Goal: Find contact information: Find contact information

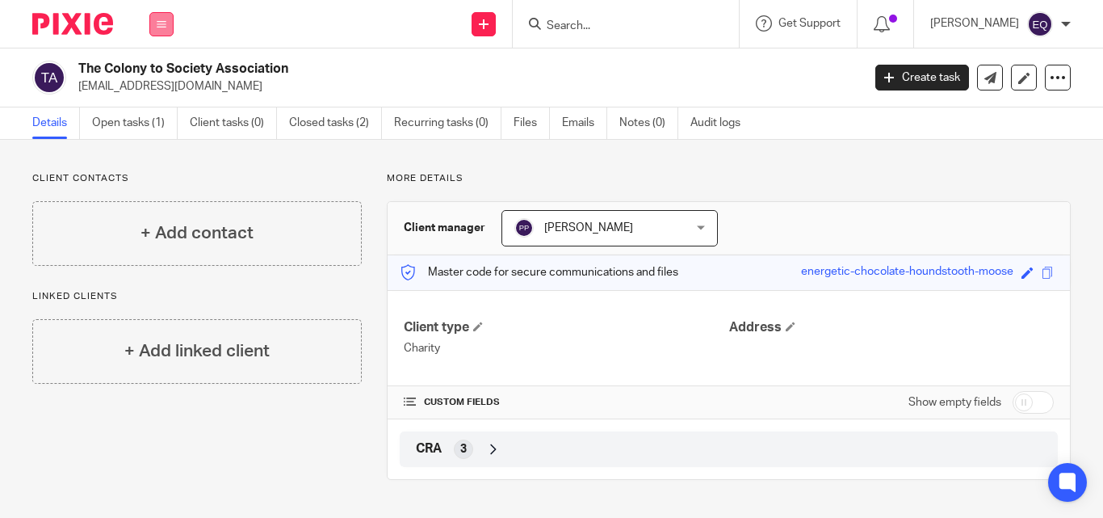
click at [160, 23] on icon at bounding box center [162, 24] width 10 height 10
click at [166, 117] on link "Clients" at bounding box center [158, 122] width 37 height 11
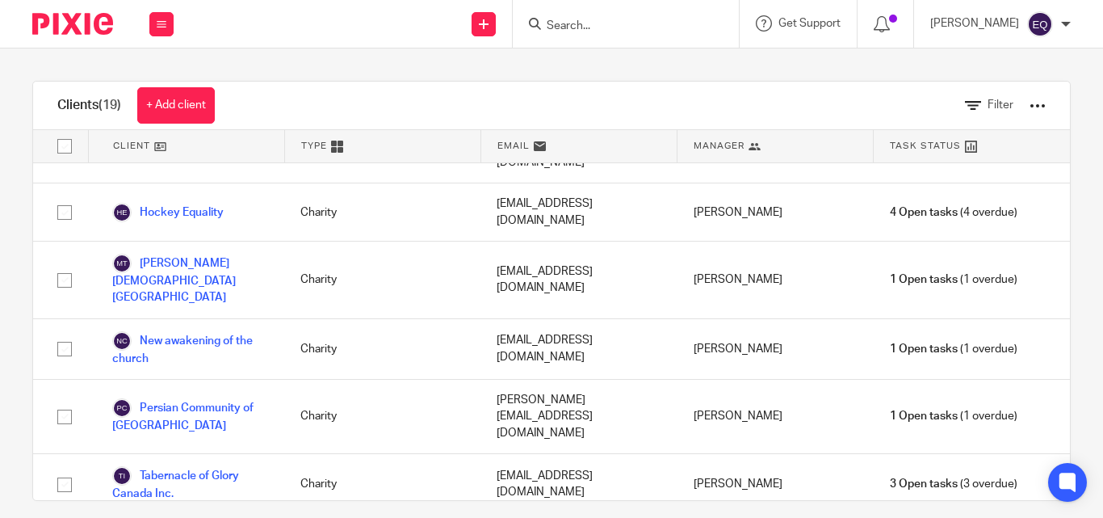
scroll to position [446, 0]
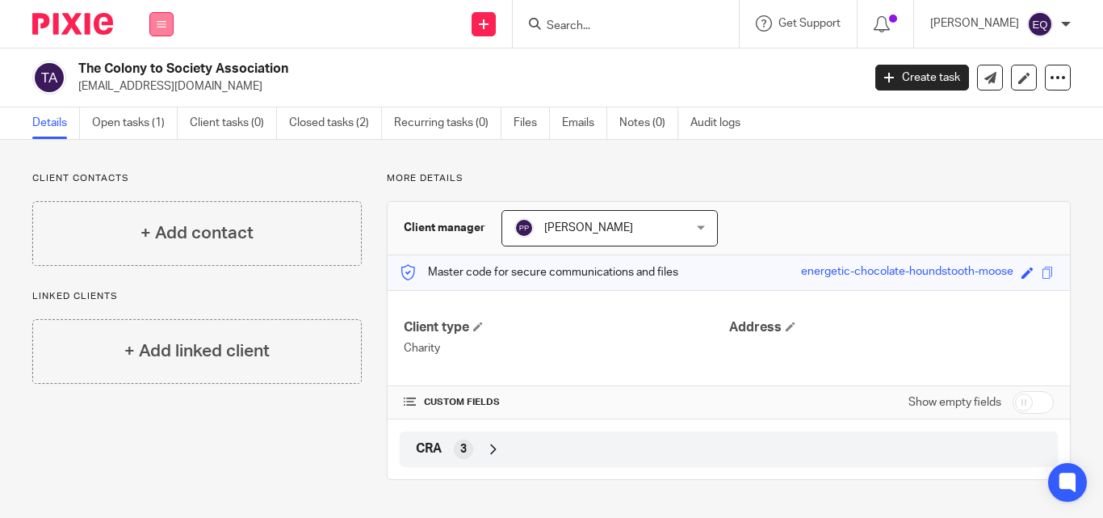
click at [159, 24] on icon at bounding box center [162, 24] width 10 height 10
click at [154, 119] on link "Clients" at bounding box center [158, 122] width 37 height 11
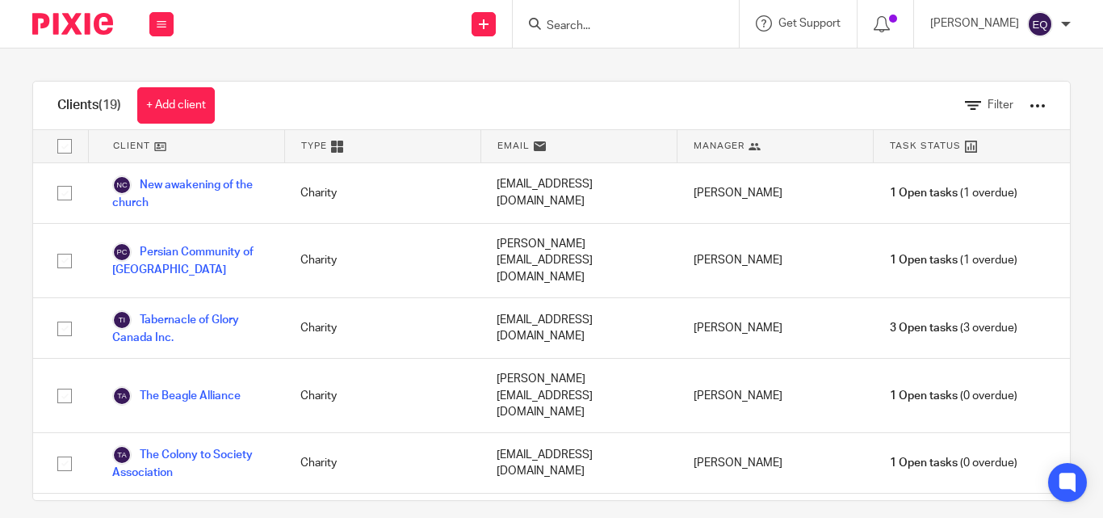
scroll to position [602, 0]
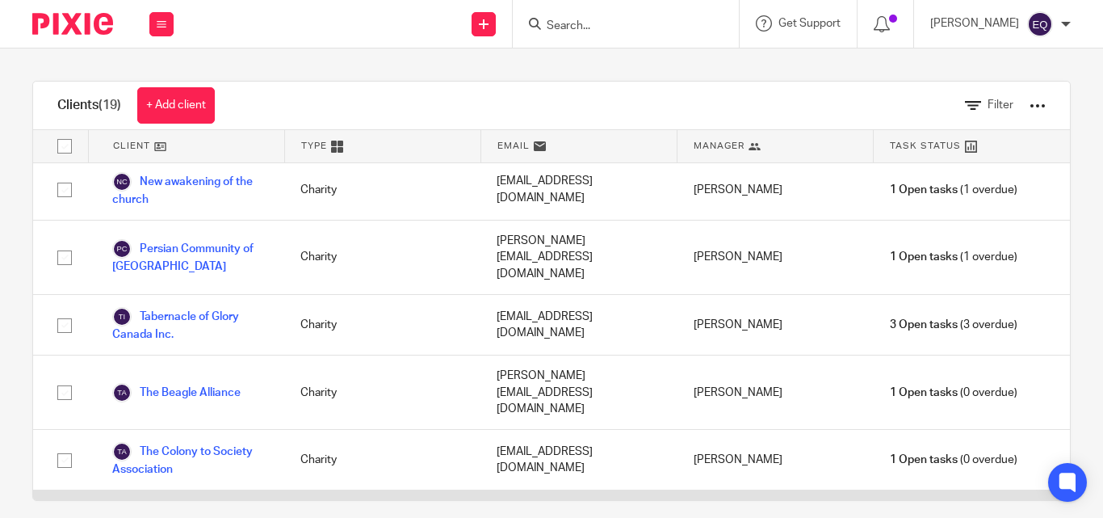
click at [199, 510] on link "The Kamaredine Foundation Kamaredine" at bounding box center [190, 528] width 156 height 36
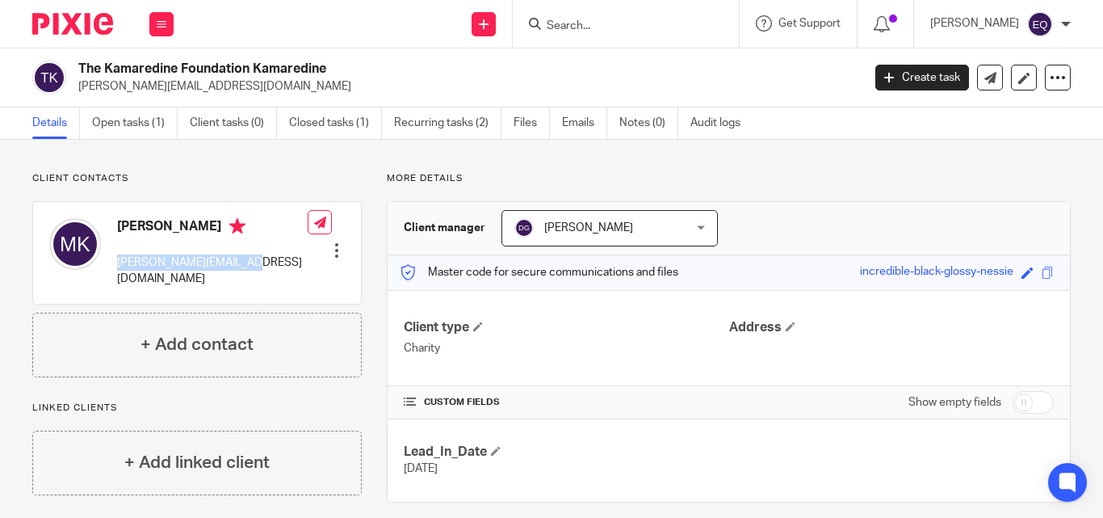
drag, startPoint x: 113, startPoint y: 264, endPoint x: 271, endPoint y: 267, distance: 157.5
click at [271, 267] on div "[PERSON_NAME] [PERSON_NAME][EMAIL_ADDRESS][DOMAIN_NAME] Edit contact Create cli…" at bounding box center [197, 253] width 328 height 102
copy p "[PERSON_NAME][EMAIL_ADDRESS][DOMAIN_NAME]"
drag, startPoint x: 178, startPoint y: 222, endPoint x: 118, endPoint y: 223, distance: 59.8
click at [118, 223] on h4 "[PERSON_NAME]" at bounding box center [212, 228] width 191 height 20
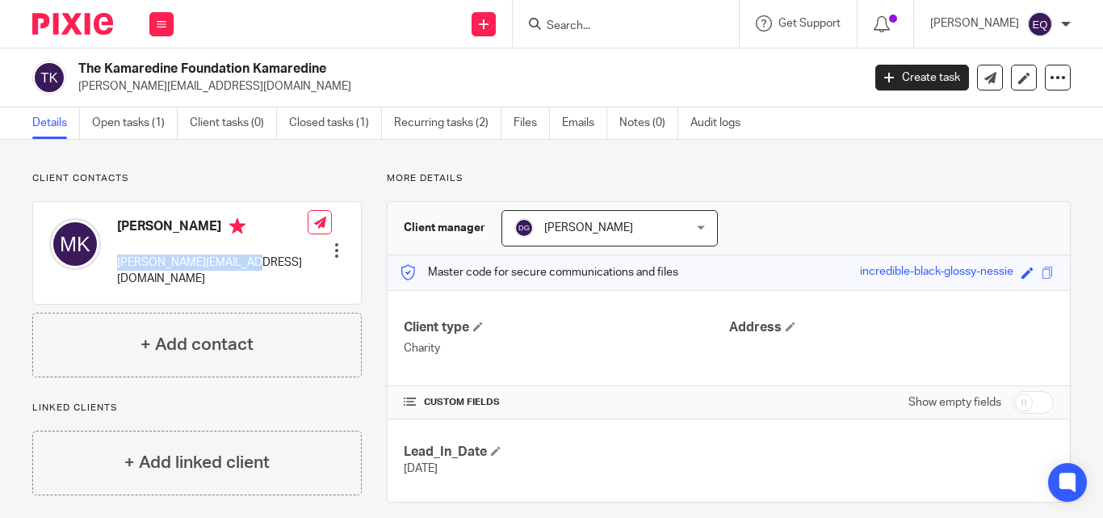
copy h4 "[PERSON_NAME]"
drag, startPoint x: 115, startPoint y: 262, endPoint x: 262, endPoint y: 259, distance: 147.0
click at [262, 259] on div "[PERSON_NAME] [PERSON_NAME][EMAIL_ADDRESS][DOMAIN_NAME]" at bounding box center [178, 253] width 258 height 86
copy p "[PERSON_NAME][EMAIL_ADDRESS][DOMAIN_NAME]"
drag, startPoint x: 249, startPoint y: 65, endPoint x: 65, endPoint y: 62, distance: 183.3
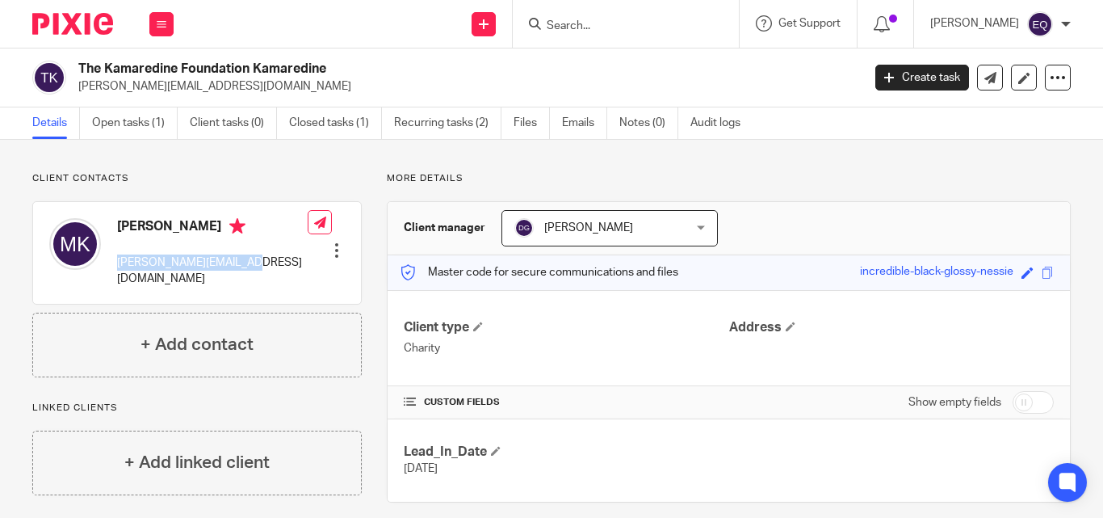
click at [65, 62] on div "The Kamaredine Foundation Kamaredine [PERSON_NAME][EMAIL_ADDRESS][DOMAIN_NAME]" at bounding box center [441, 78] width 819 height 34
copy div "The Kamaredine Foundation"
click at [149, 26] on button at bounding box center [161, 24] width 24 height 24
click at [167, 123] on link "Clients" at bounding box center [158, 122] width 37 height 11
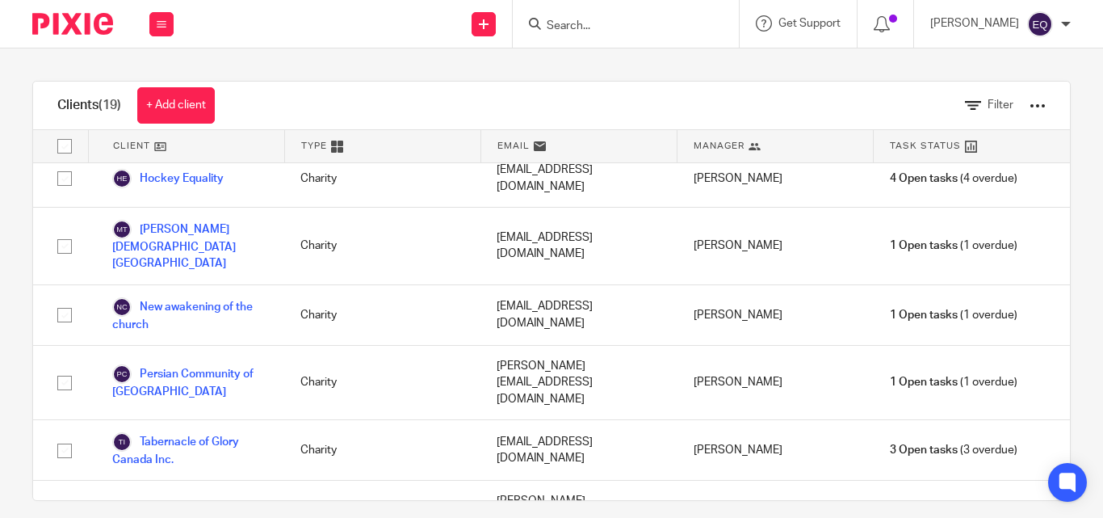
scroll to position [488, 0]
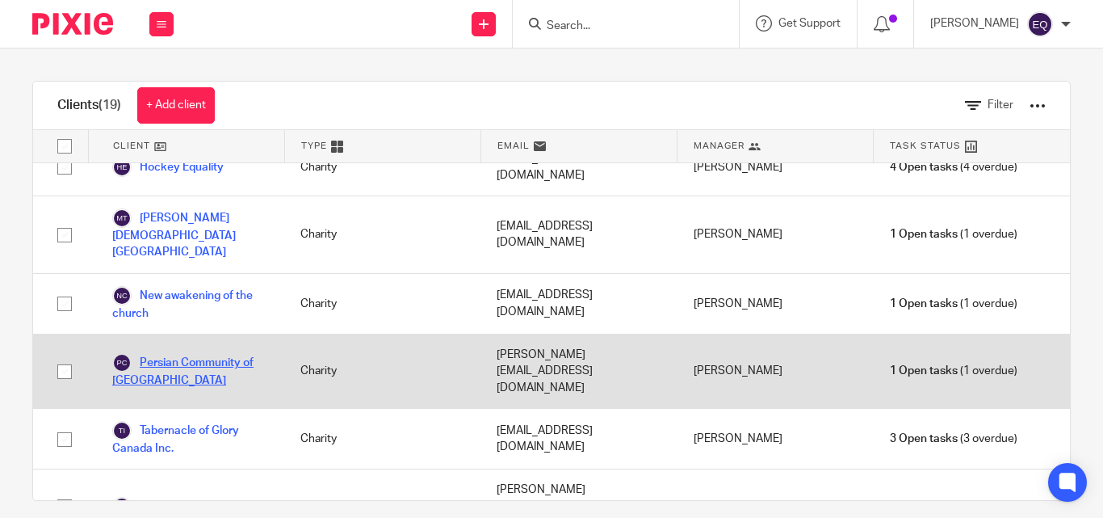
click at [185, 353] on link "Persian Community of Simcoe County" at bounding box center [190, 371] width 156 height 36
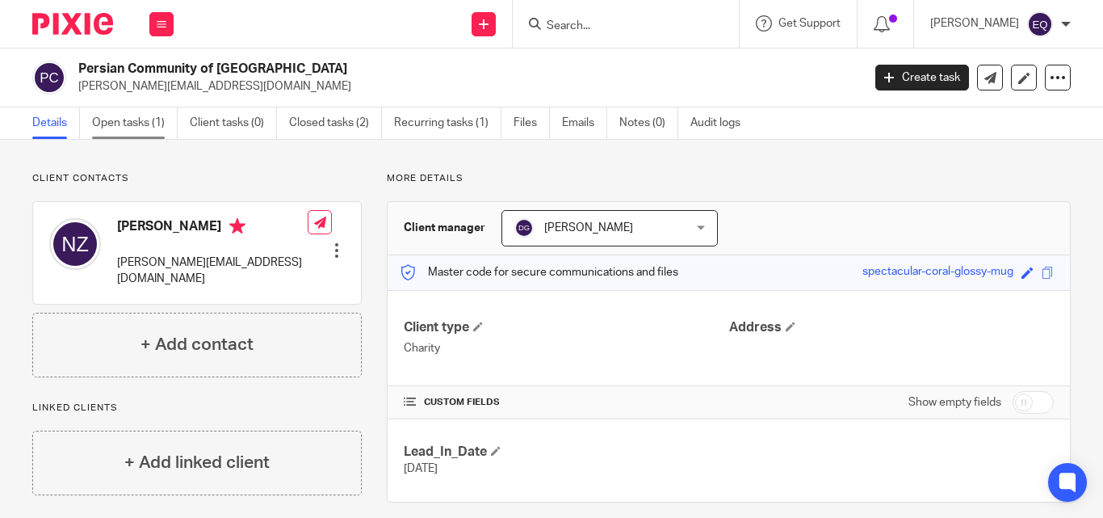
click at [134, 120] on link "Open tasks (1)" at bounding box center [135, 122] width 86 height 31
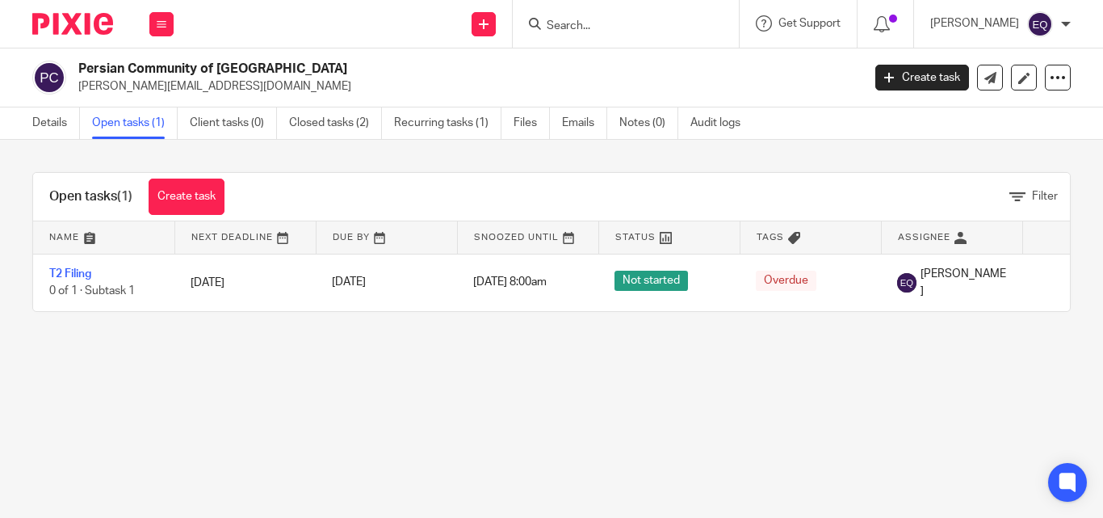
drag, startPoint x: 317, startPoint y: 63, endPoint x: 73, endPoint y: 66, distance: 243.9
click at [73, 66] on div "Persian Community of [GEOGRAPHIC_DATA] [PERSON_NAME][EMAIL_ADDRESS][DOMAIN_NAME]" at bounding box center [441, 78] width 819 height 34
copy h2 "Persian Community of [GEOGRAPHIC_DATA]"
